Goal: Task Accomplishment & Management: Complete application form

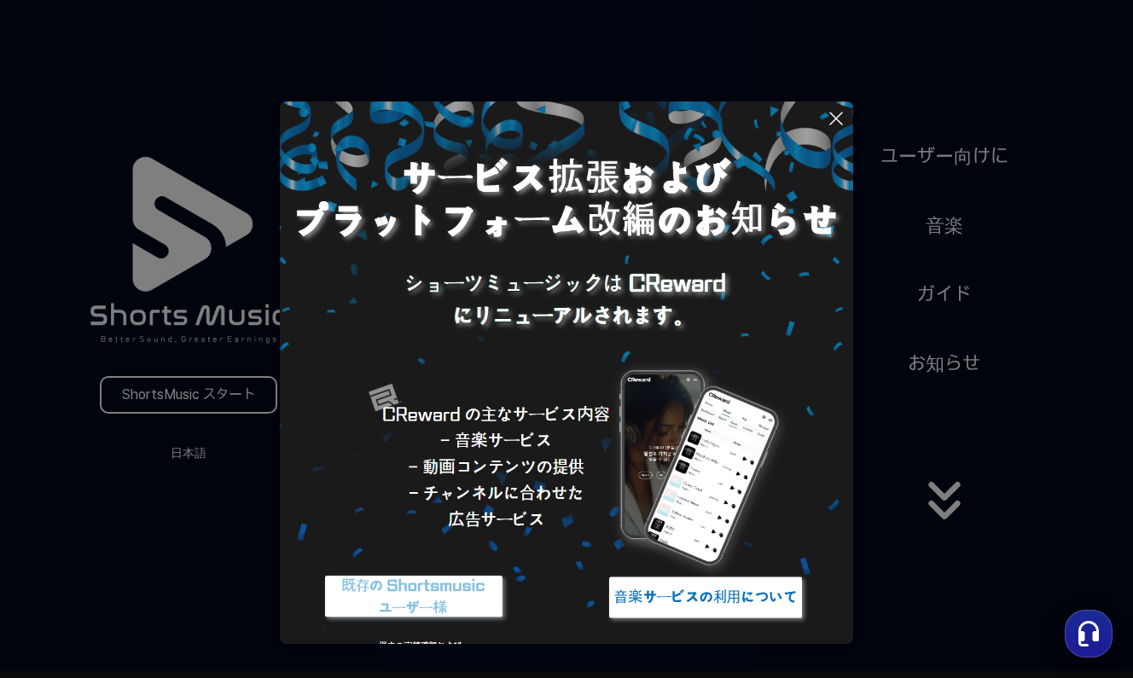
click at [834, 117] on icon at bounding box center [836, 119] width 12 height 12
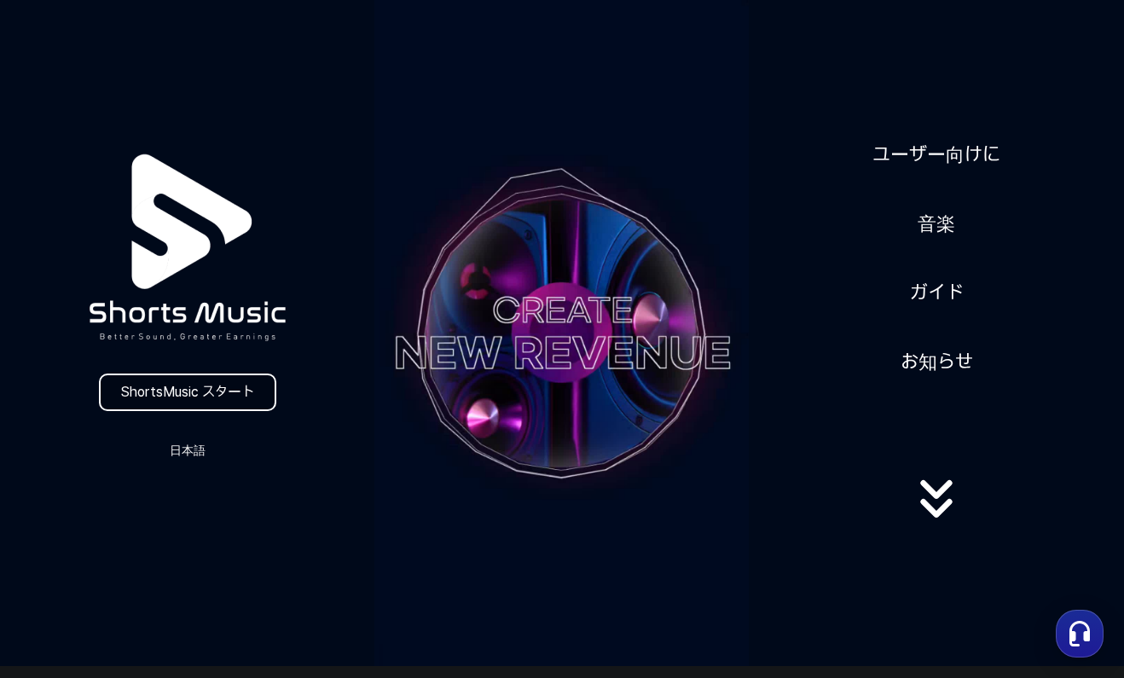
click at [206, 390] on link "ShortsMusic スタート" at bounding box center [187, 393] width 177 height 38
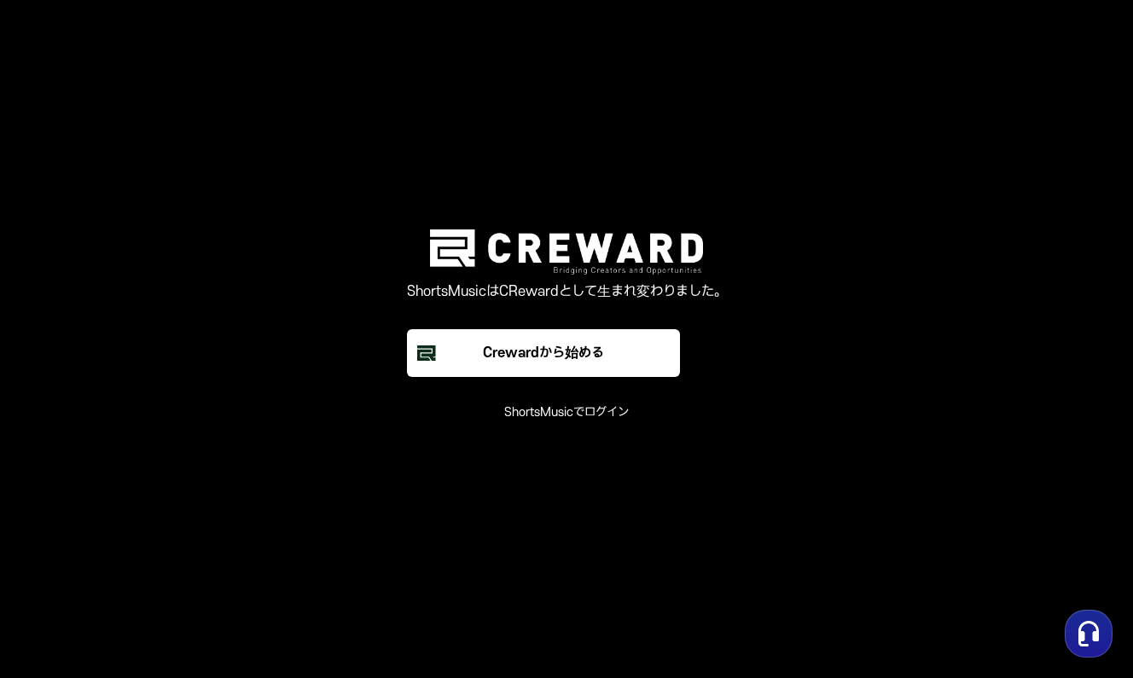
click at [616, 418] on font "ShortsMusicでログイン" at bounding box center [566, 412] width 125 height 14
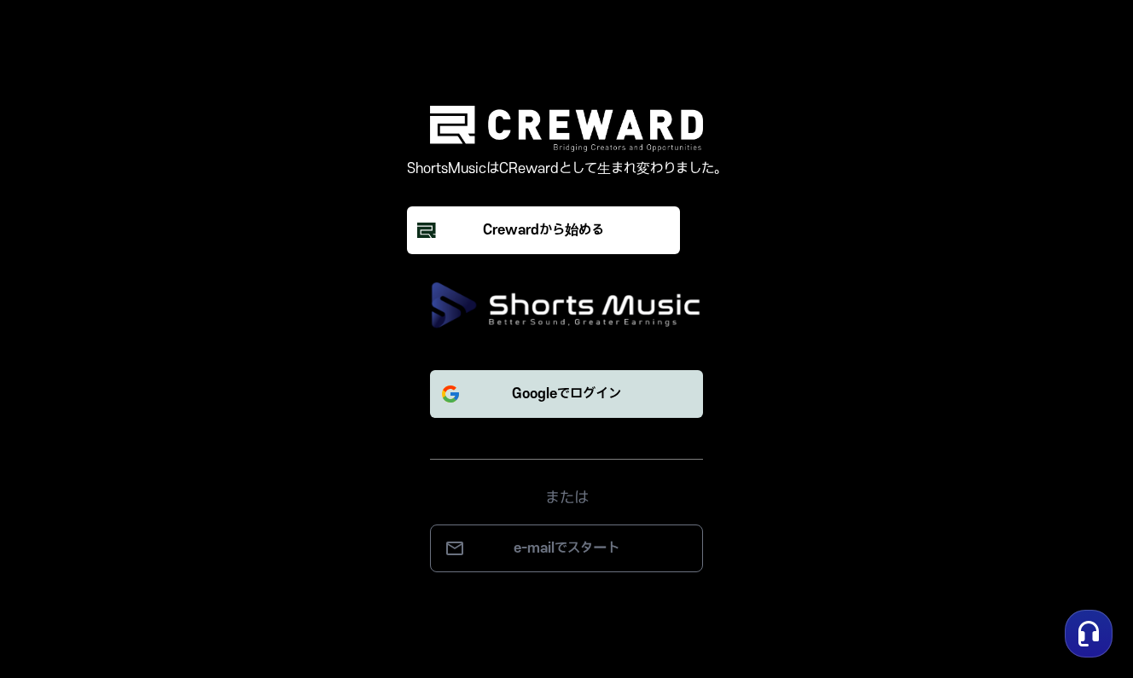
click at [611, 401] on p "Googleでログイン" at bounding box center [566, 394] width 109 height 20
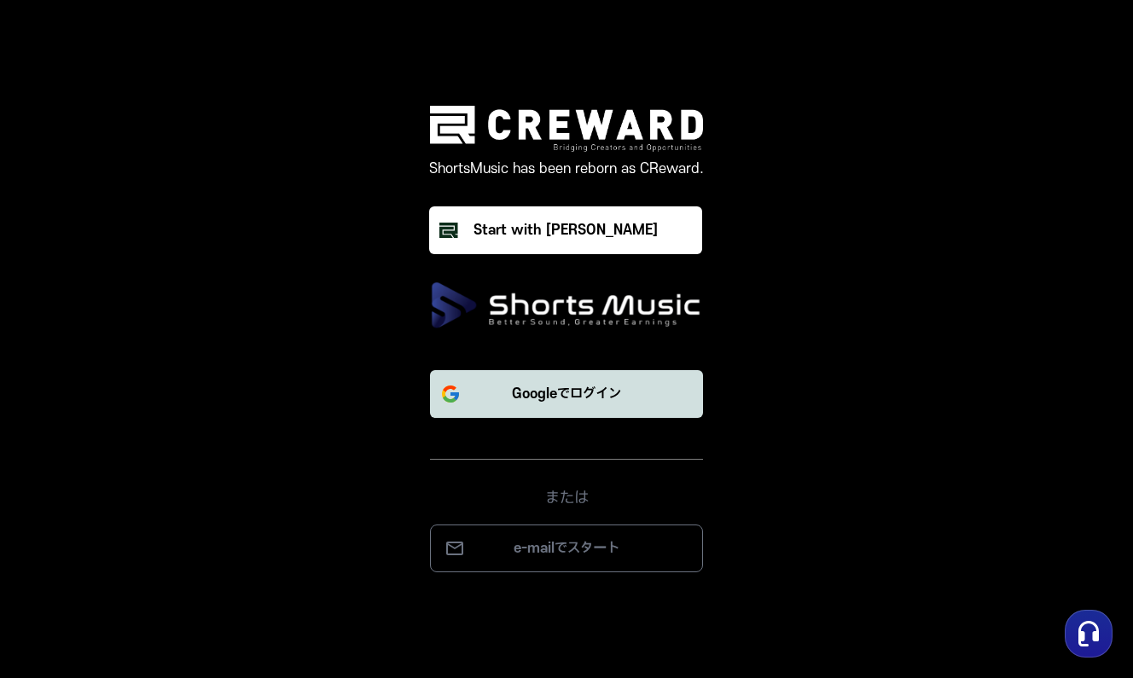
click at [598, 408] on button "Googleでログイン" at bounding box center [566, 394] width 273 height 48
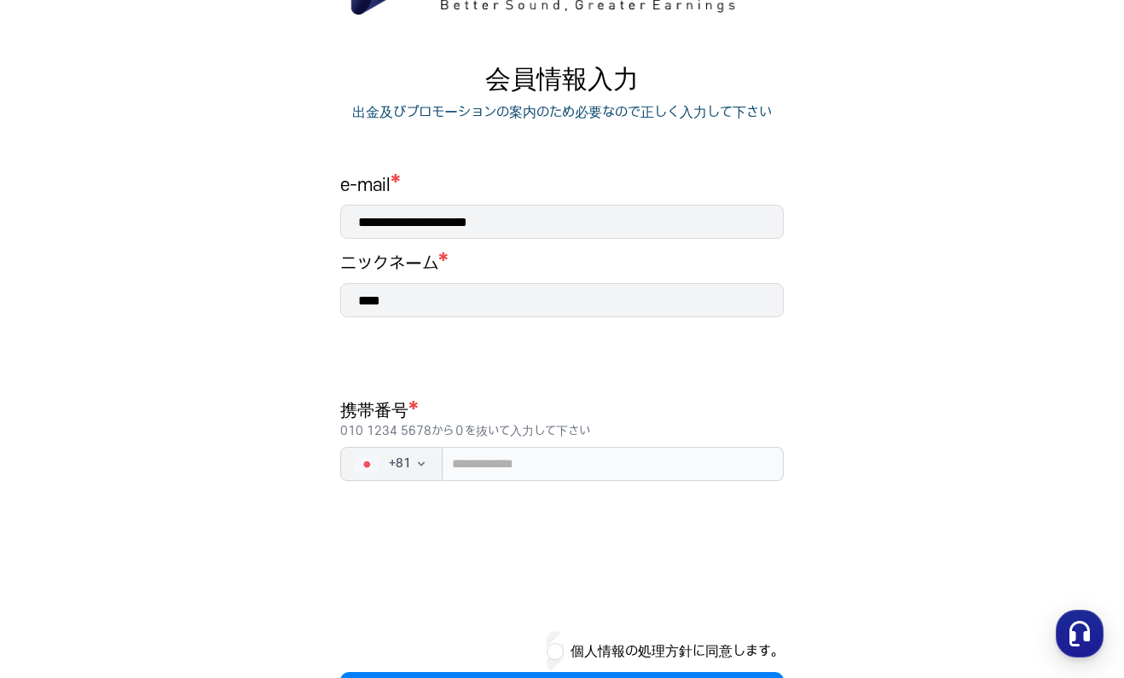
scroll to position [142, 0]
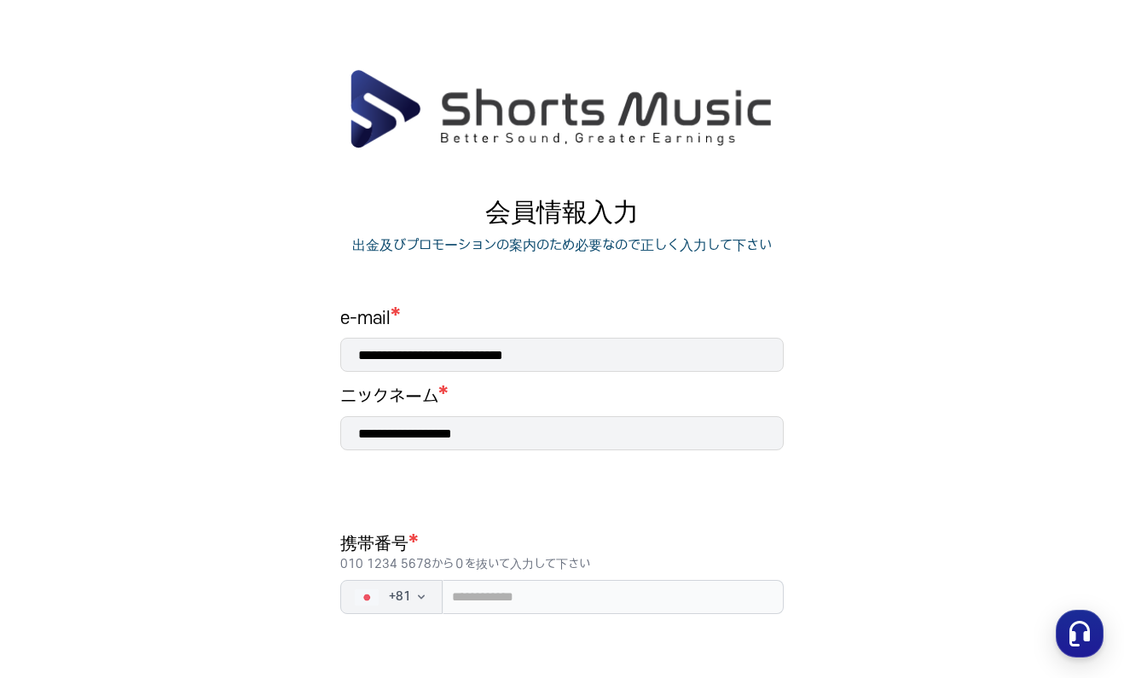
drag, startPoint x: 619, startPoint y: 442, endPoint x: 229, endPoint y: 412, distance: 391.7
click at [229, 412] on main "**********" at bounding box center [562, 470] width 1124 height 805
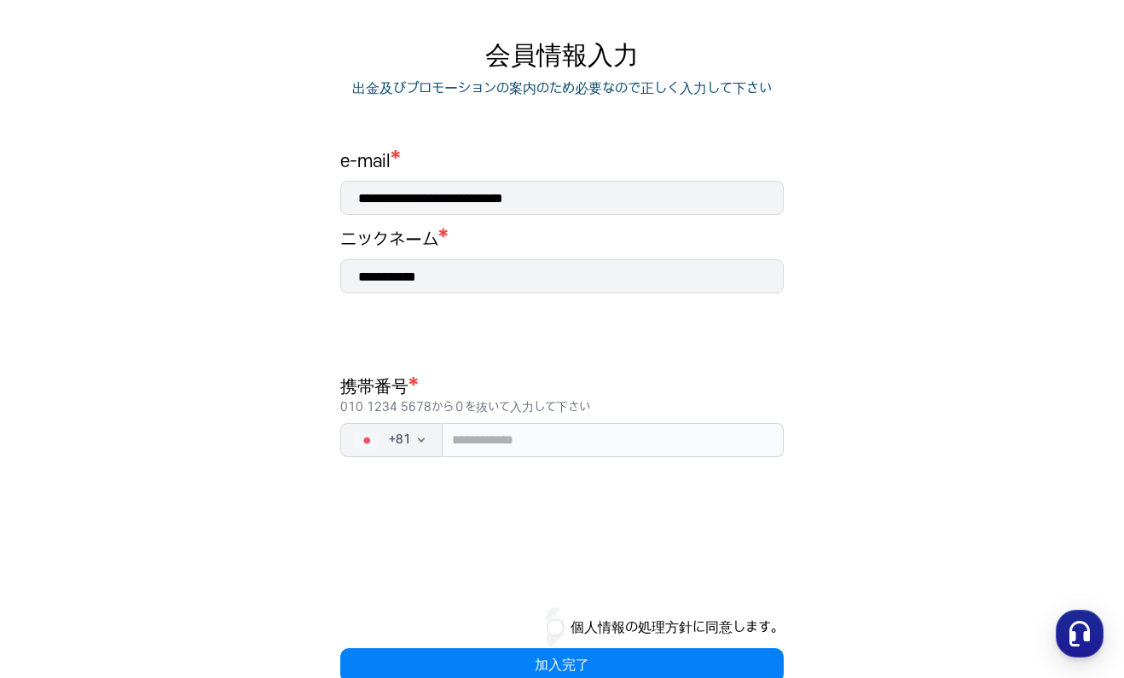
scroll to position [195, 0]
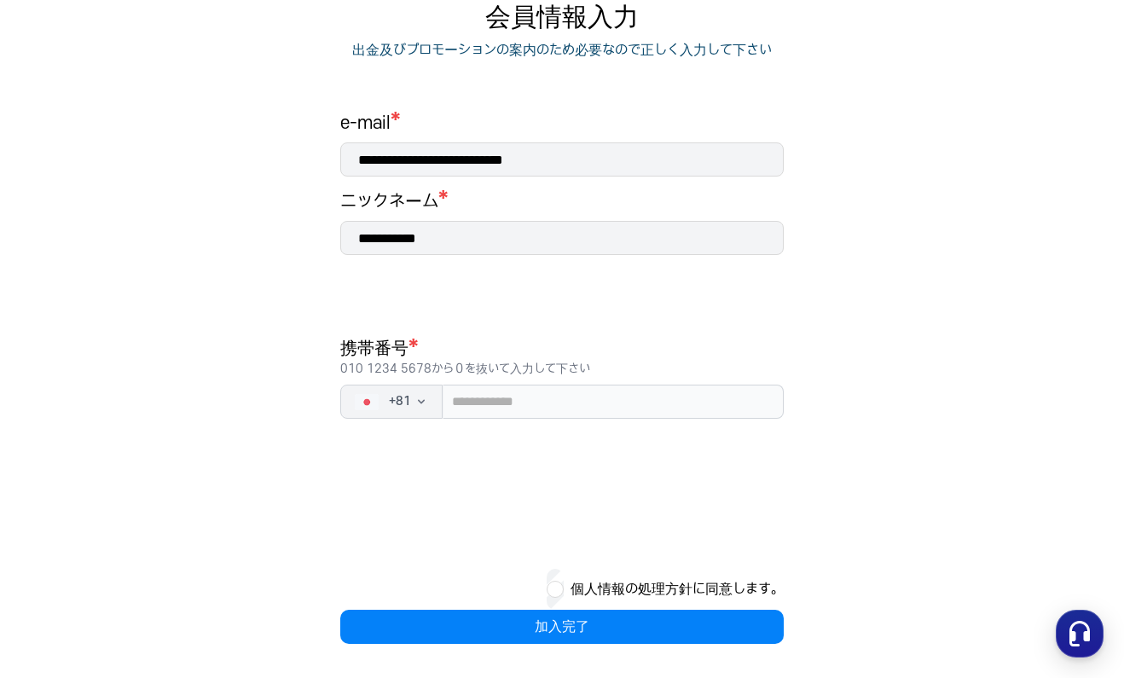
type input "**********"
click at [625, 409] on input "tel" at bounding box center [613, 402] width 341 height 34
type input "**********"
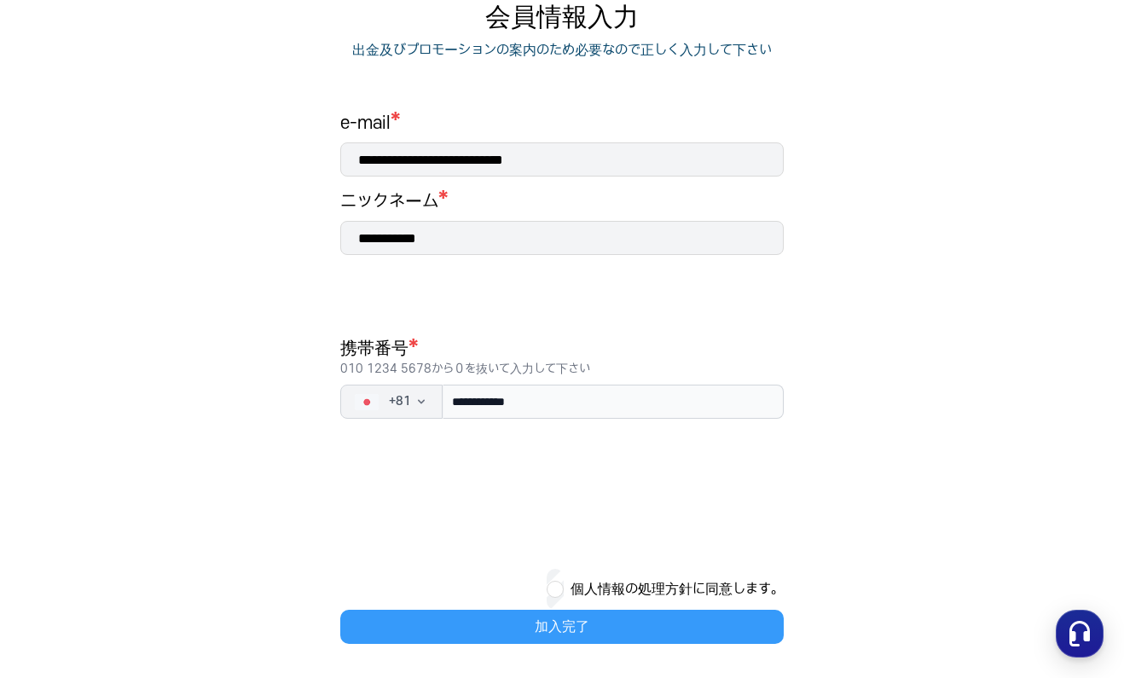
click at [571, 618] on button "加入完了" at bounding box center [561, 627] width 443 height 34
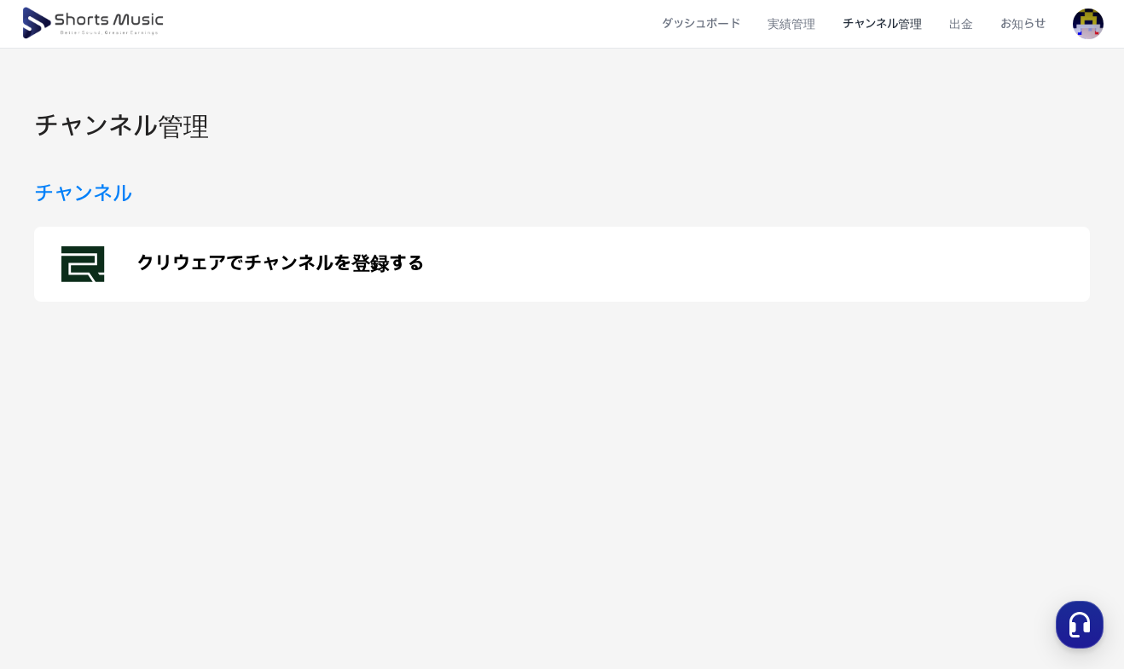
click at [225, 273] on p "クリウェアでチャンネルを登録する" at bounding box center [280, 264] width 288 height 20
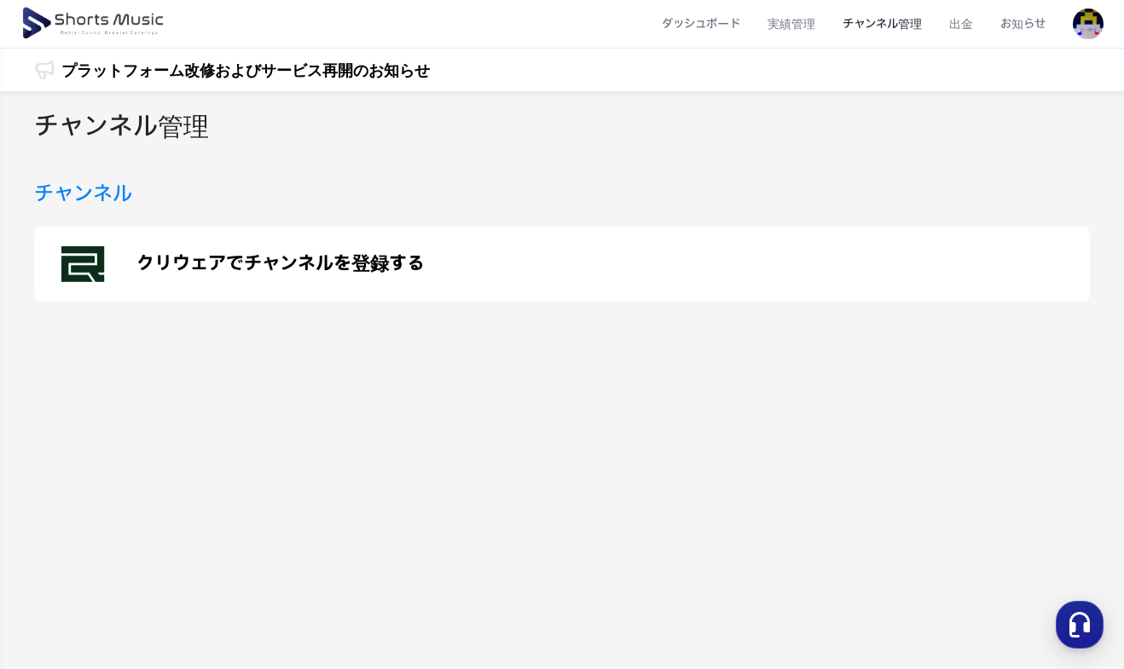
click at [417, 174] on div "チャンネル管理 チャンネル クリウェアでチャンネルを登録する" at bounding box center [562, 440] width 1124 height 699
click at [678, 22] on li "ダッシュボード" at bounding box center [701, 24] width 106 height 45
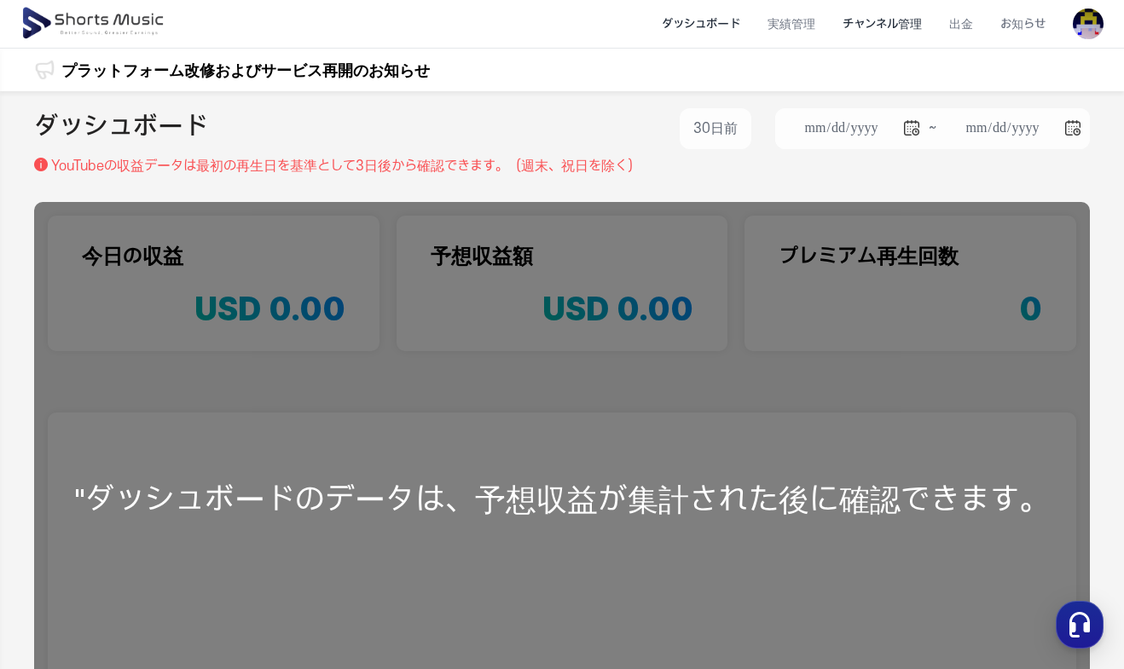
click at [892, 24] on li "チャンネル管理" at bounding box center [882, 24] width 107 height 45
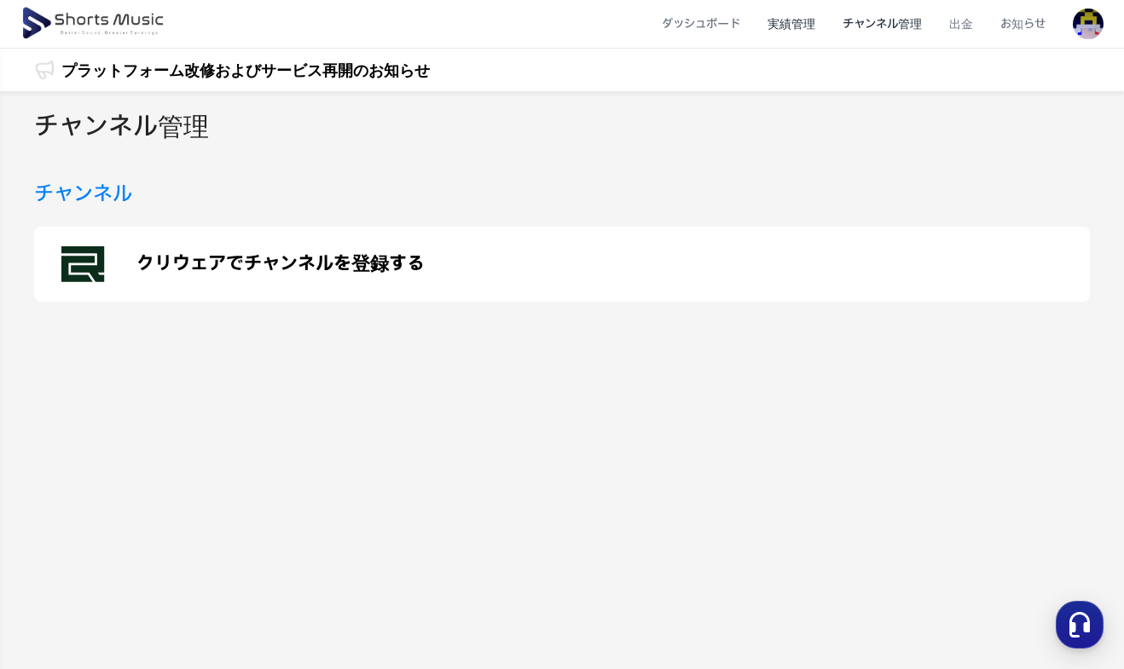
click at [814, 39] on li "実績管理" at bounding box center [791, 24] width 75 height 45
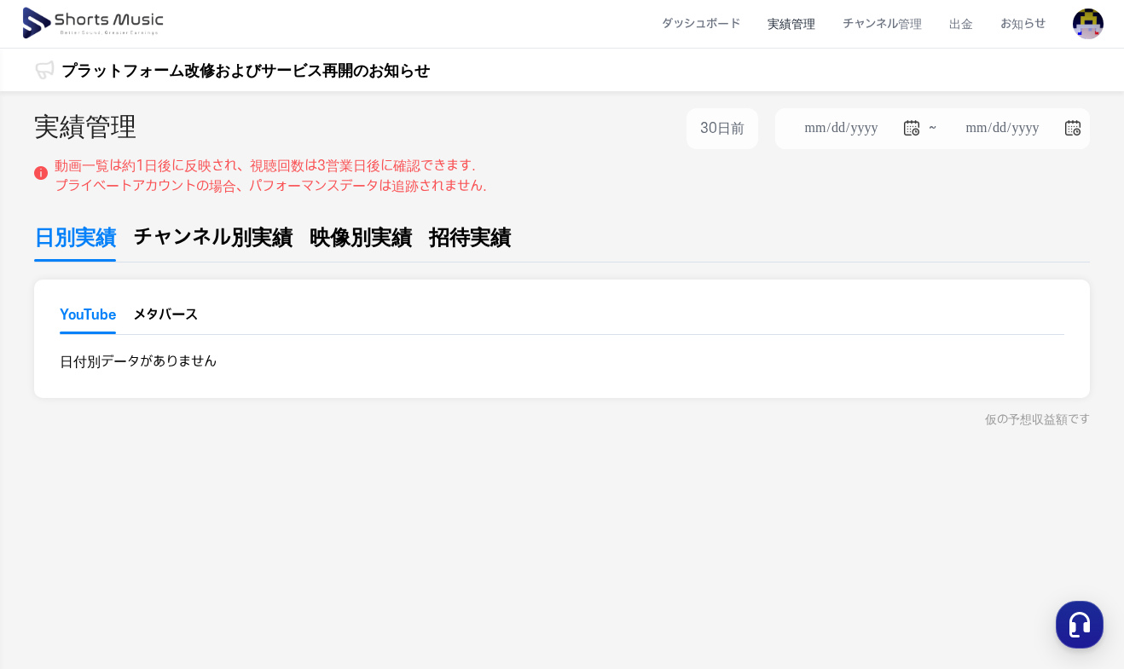
click at [182, 230] on span "チャンネル別実績" at bounding box center [212, 238] width 159 height 31
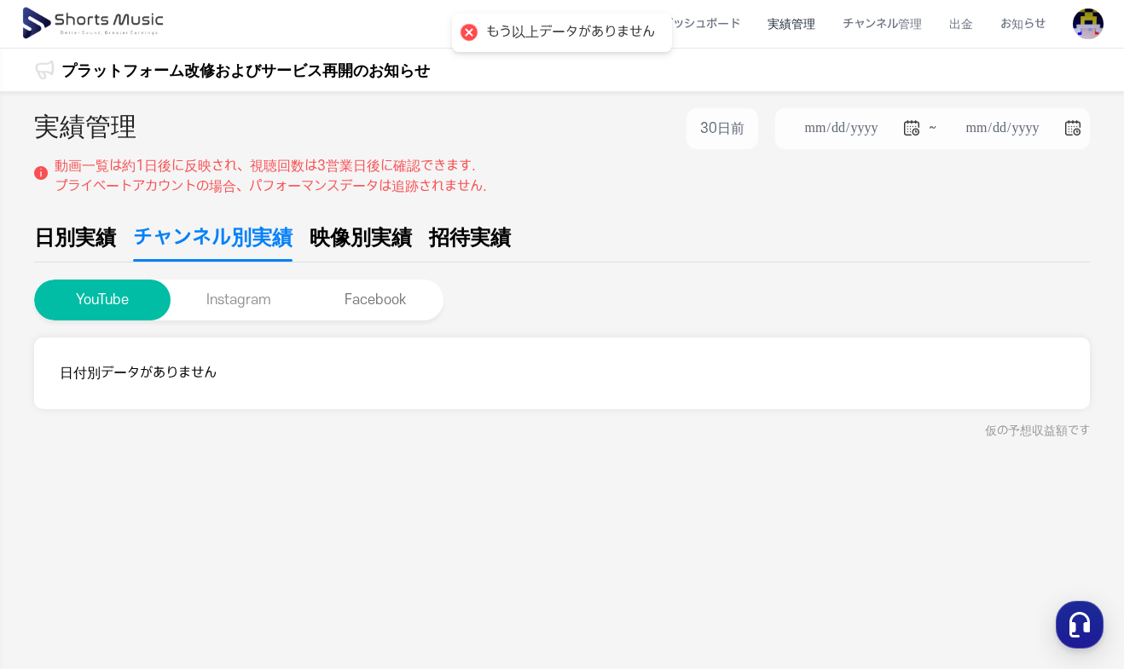
click at [239, 316] on button "Instagram" at bounding box center [239, 300] width 136 height 41
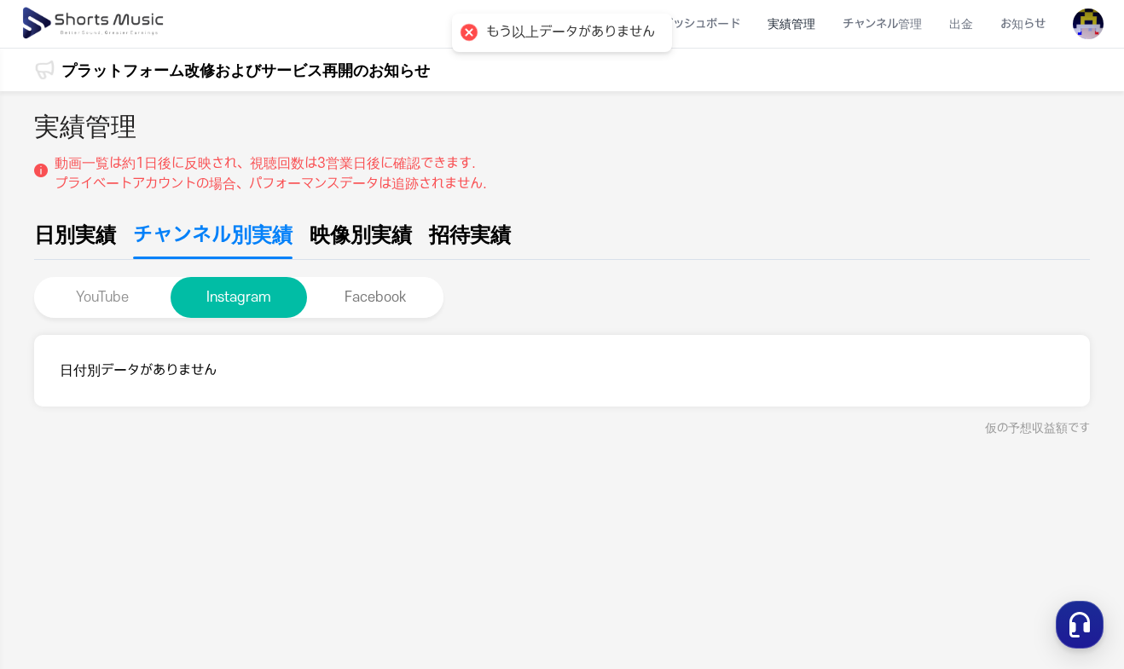
click at [119, 307] on button "YouTube" at bounding box center [102, 297] width 136 height 41
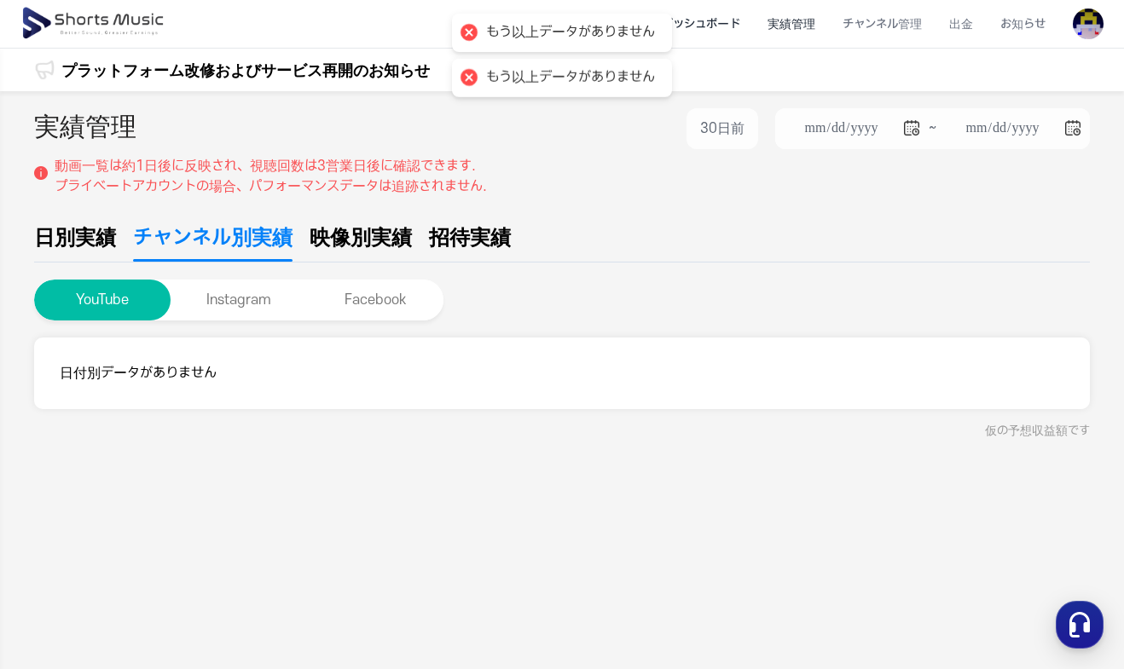
click at [723, 26] on li "ダッシュボード" at bounding box center [701, 24] width 106 height 45
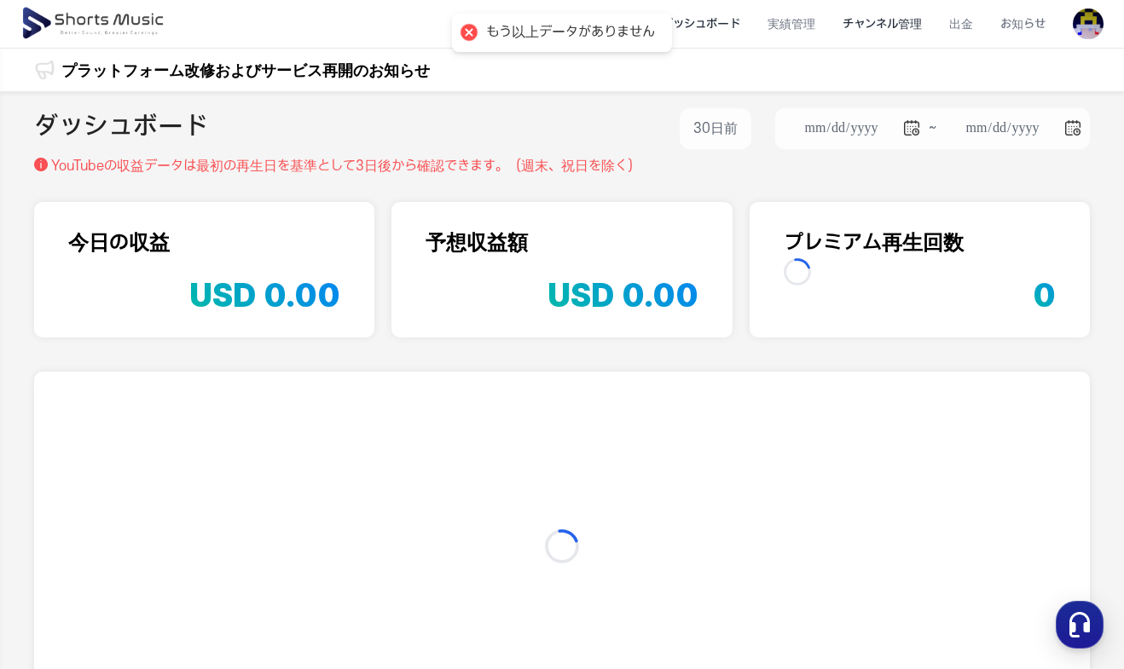
click at [905, 31] on li "チャンネル管理" at bounding box center [882, 24] width 107 height 45
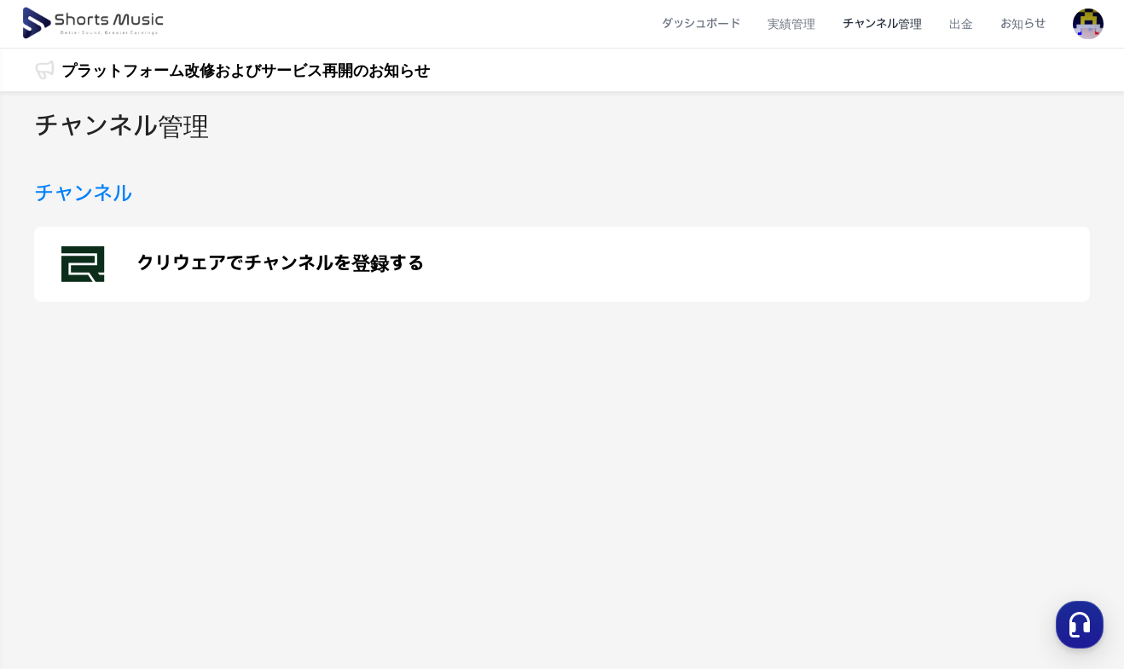
click at [117, 200] on h3 "チャンネル" at bounding box center [83, 194] width 98 height 31
click at [133, 119] on h2 "チャンネル管理" at bounding box center [121, 127] width 175 height 38
click at [1012, 20] on li "お知らせ" at bounding box center [1023, 24] width 72 height 45
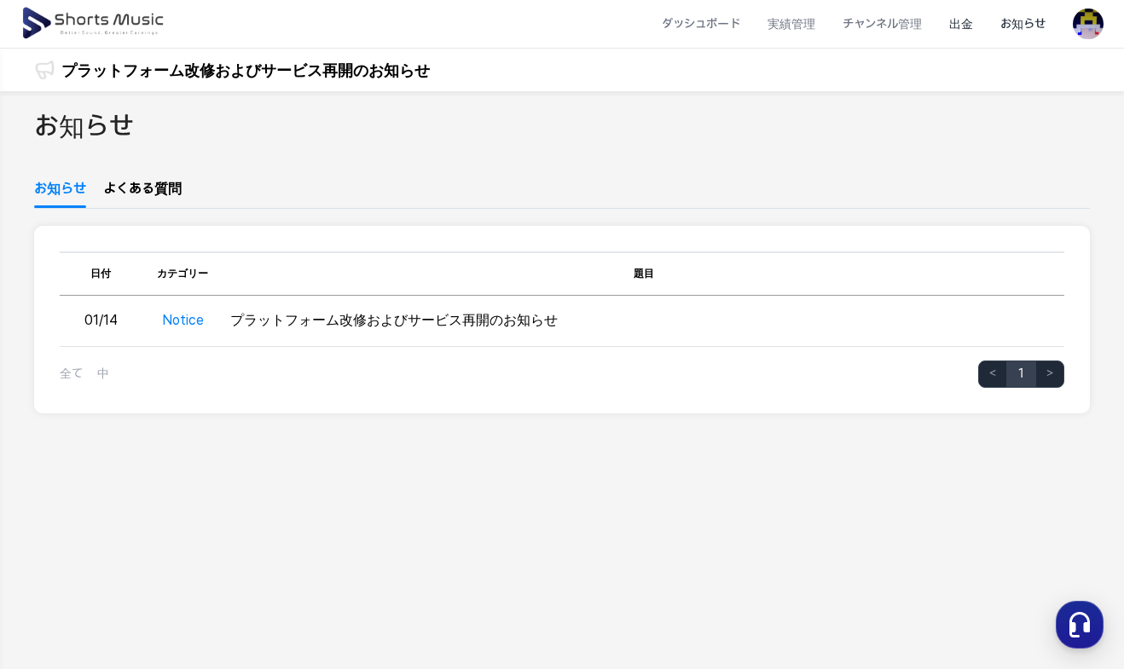
click at [969, 28] on li "出金" at bounding box center [961, 24] width 51 height 45
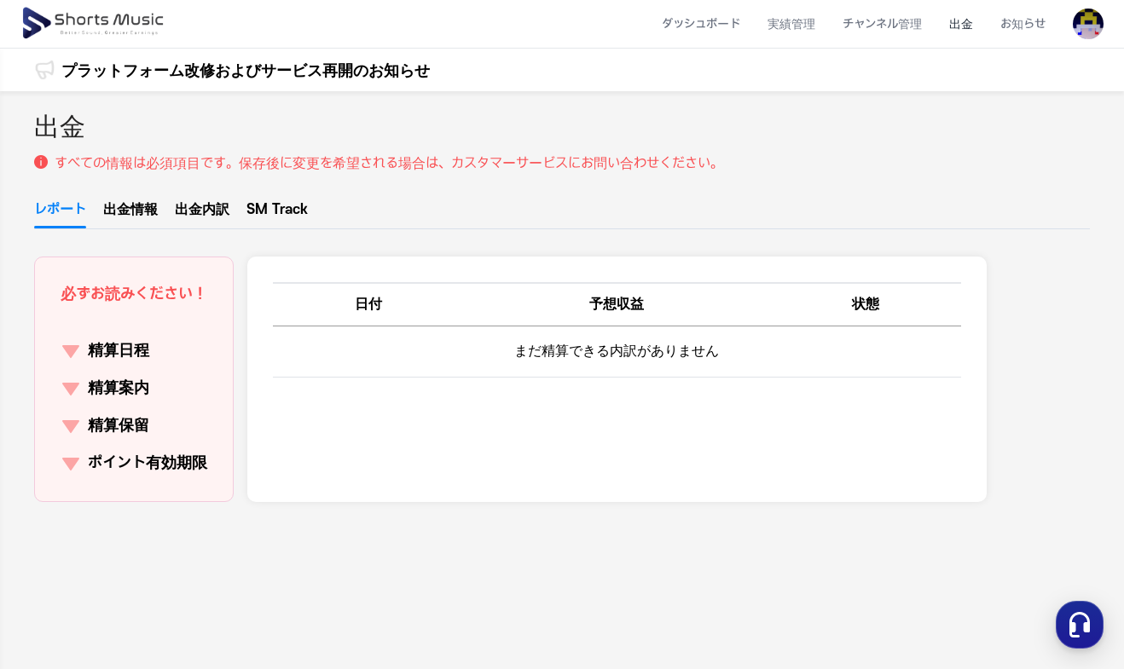
click at [96, 23] on img at bounding box center [94, 24] width 148 height 48
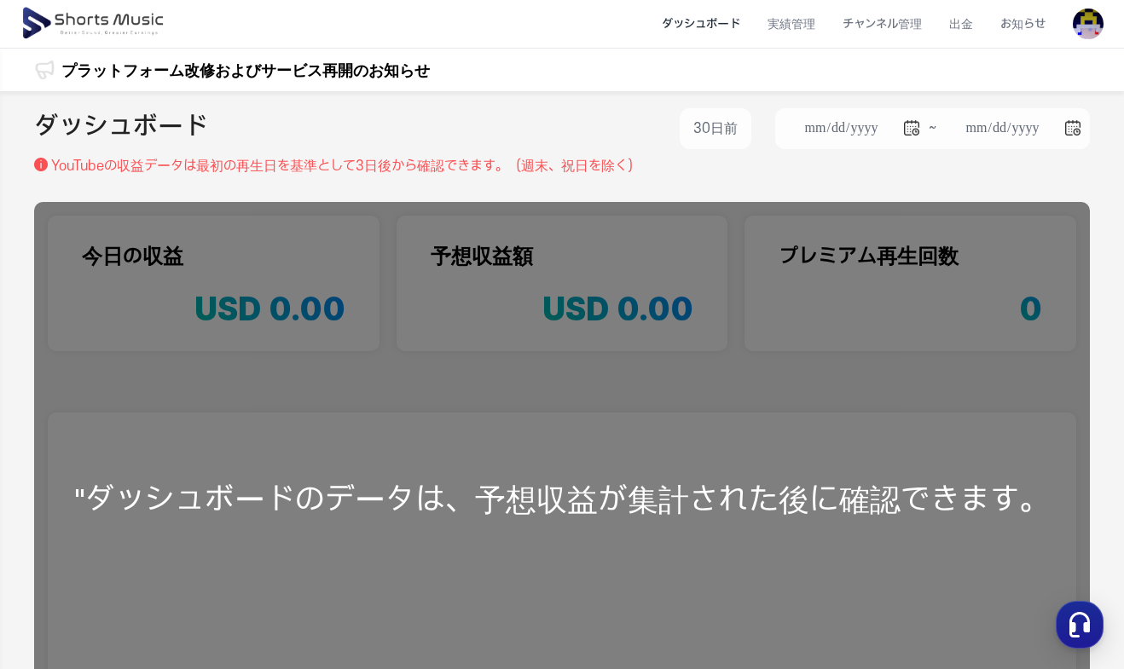
click at [1104, 26] on img at bounding box center [1088, 24] width 31 height 31
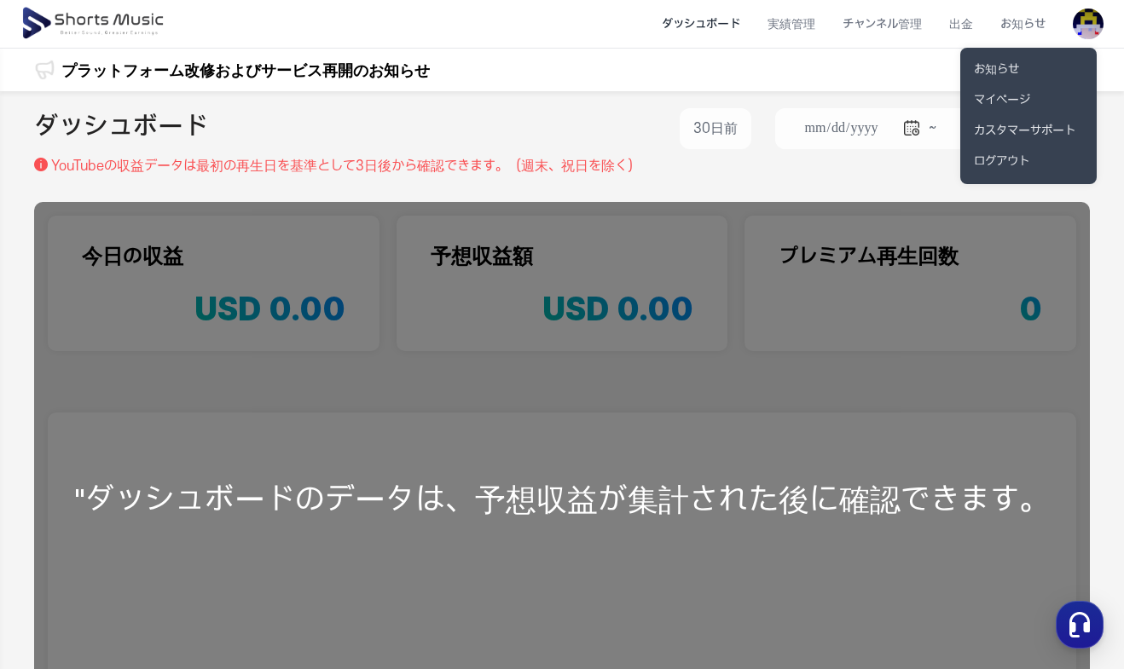
click at [356, 71] on button at bounding box center [562, 334] width 1124 height 669
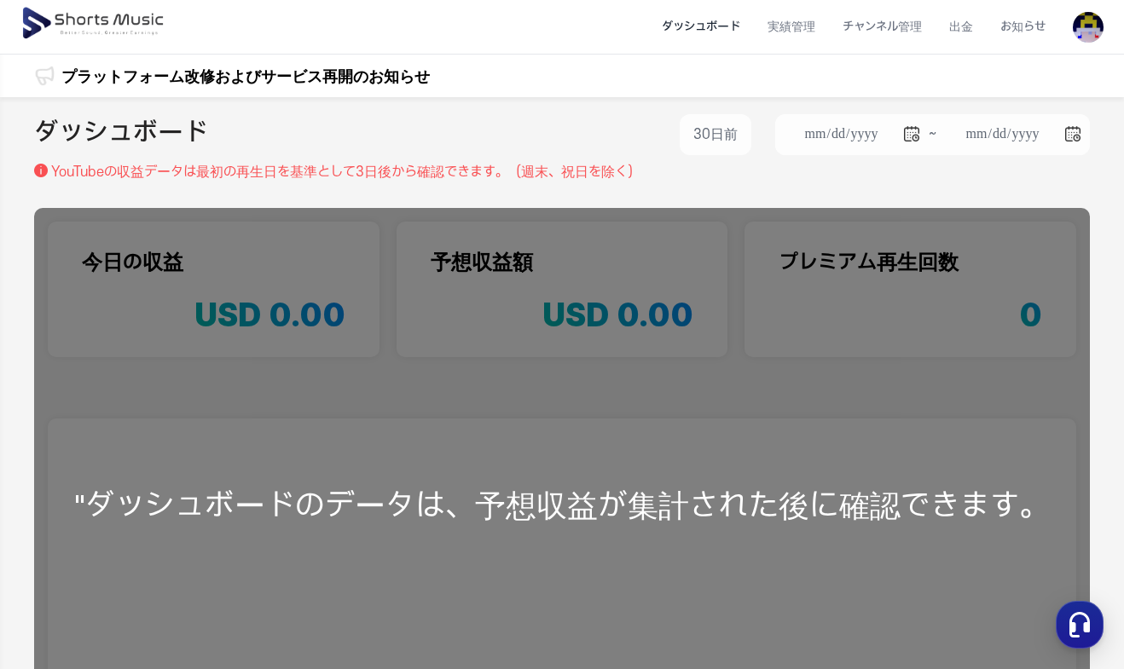
click at [704, 32] on li "ダッシュボード" at bounding box center [701, 26] width 106 height 45
click at [1039, 32] on li "お知らせ" at bounding box center [1023, 26] width 72 height 45
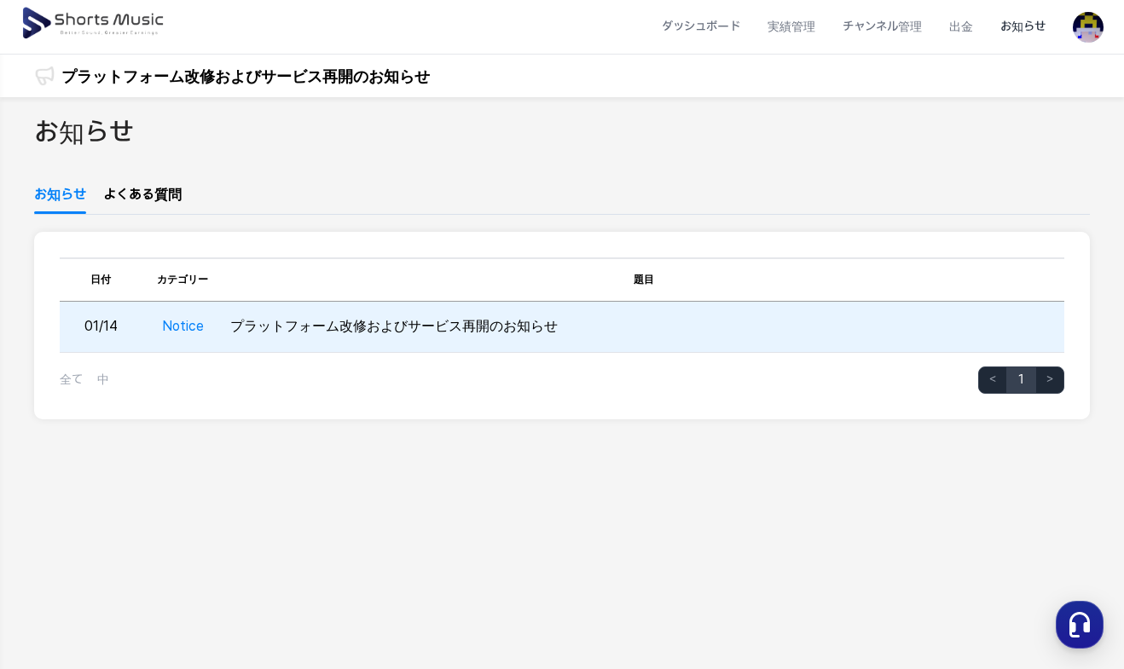
click at [195, 317] on td "Notice" at bounding box center [183, 327] width 82 height 51
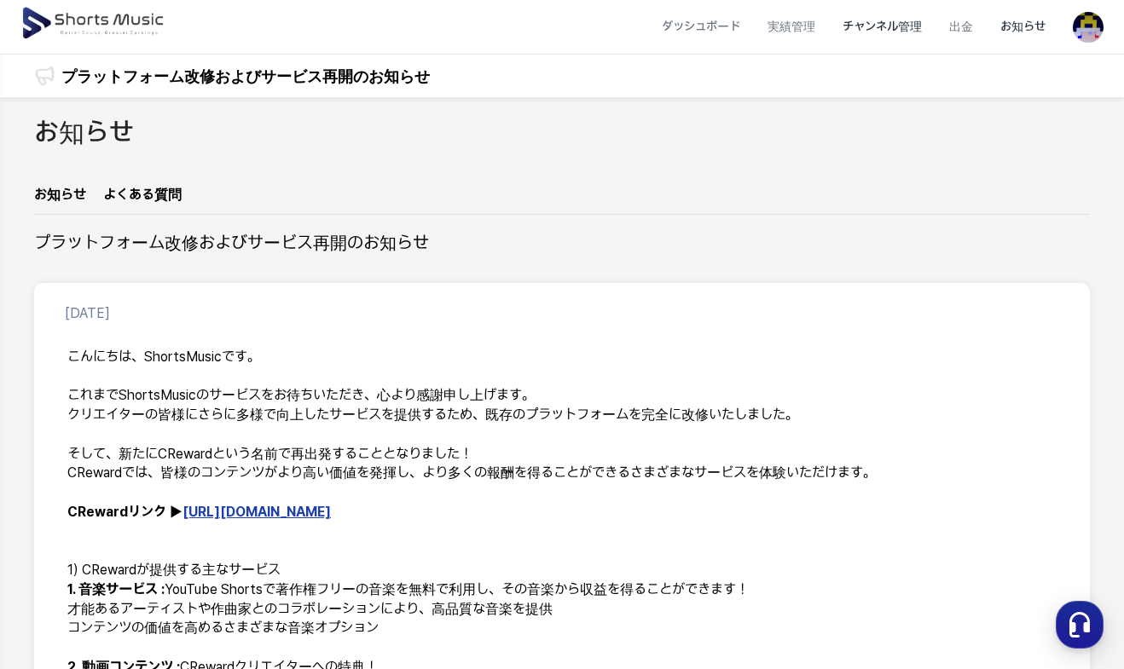
click at [860, 24] on li "チャンネル管理" at bounding box center [882, 26] width 107 height 45
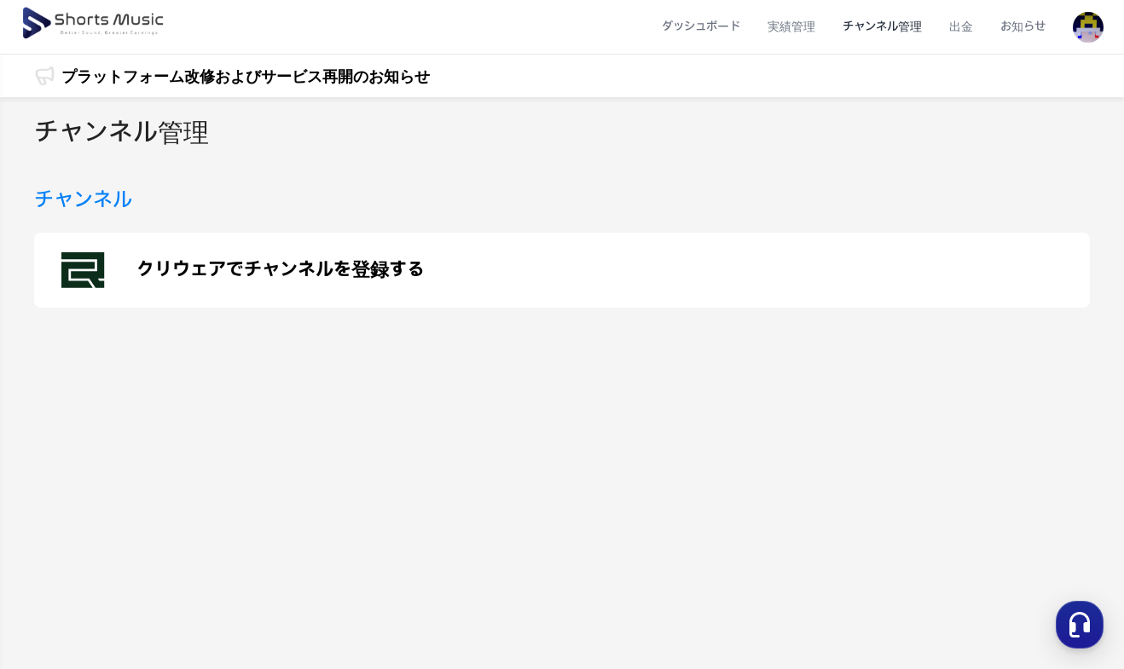
click at [315, 285] on div "クリウェアでチャンネルを登録する" at bounding box center [562, 270] width 1056 height 75
